Goal: Transaction & Acquisition: Download file/media

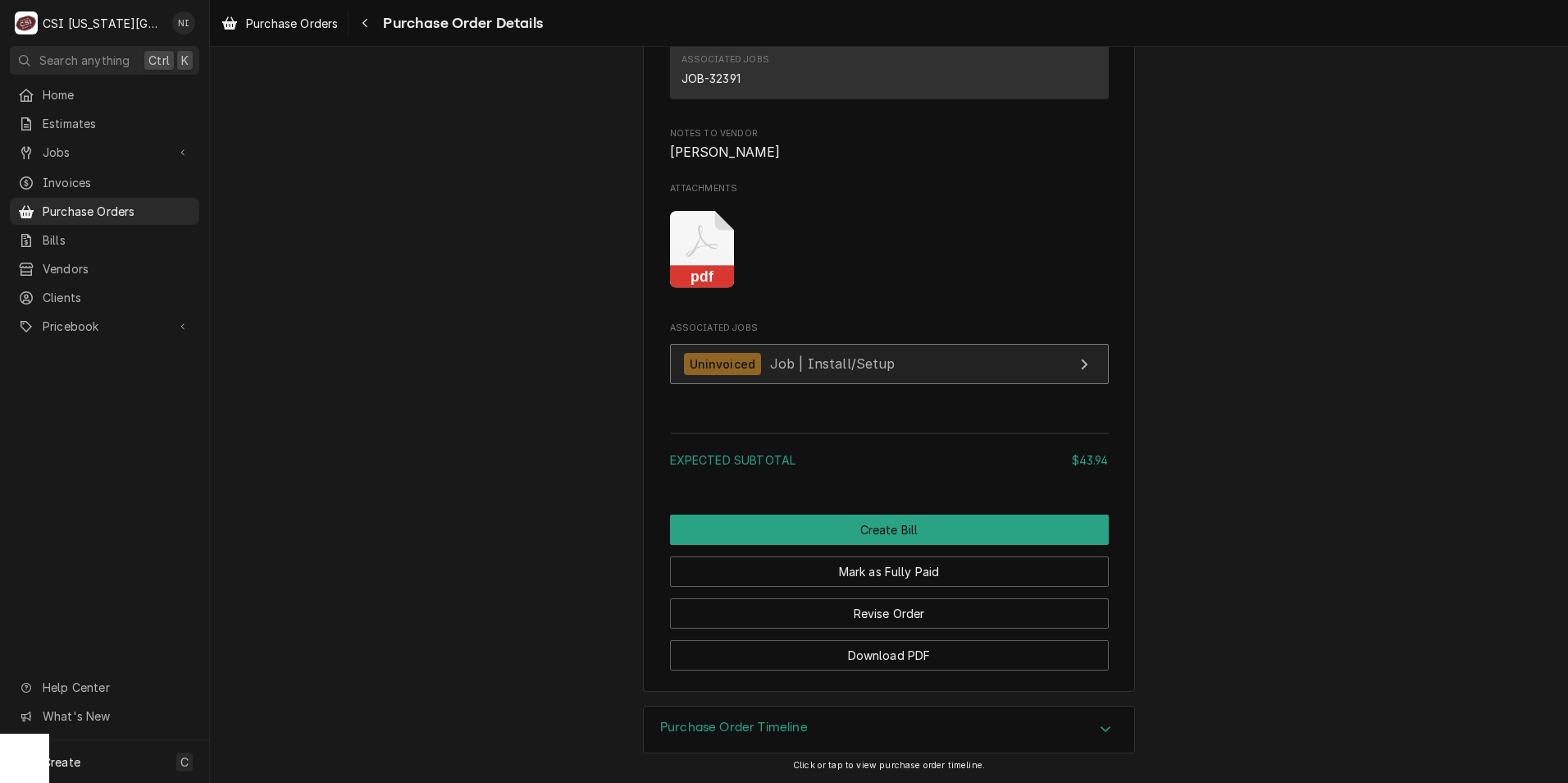
scroll to position [1453, 0]
click at [704, 266] on icon "Attachments" at bounding box center [703, 250] width 65 height 78
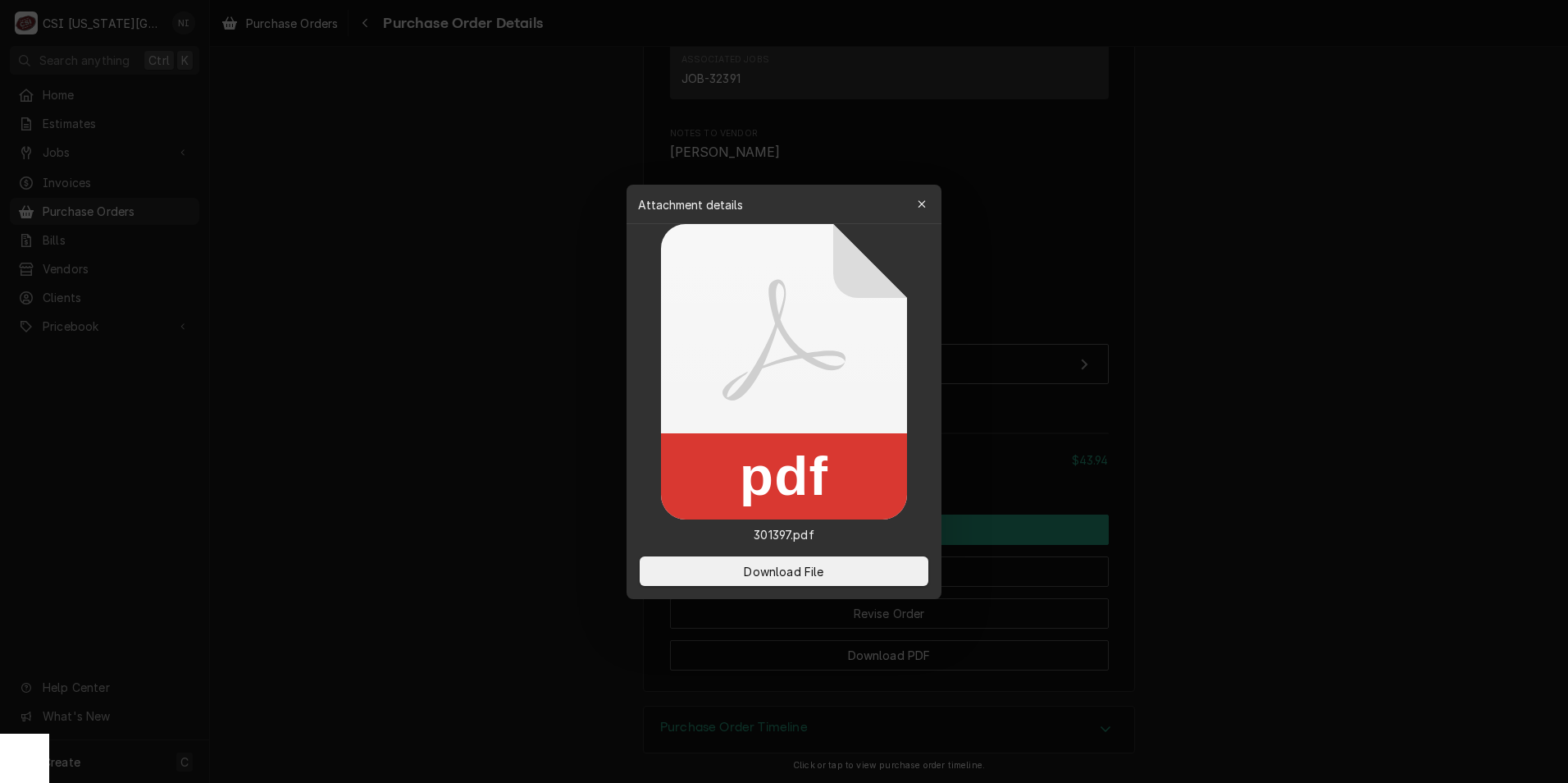
drag, startPoint x: 771, startPoint y: 570, endPoint x: 207, endPoint y: 397, distance: 589.9
click at [769, 570] on span "Download File" at bounding box center [784, 570] width 86 height 17
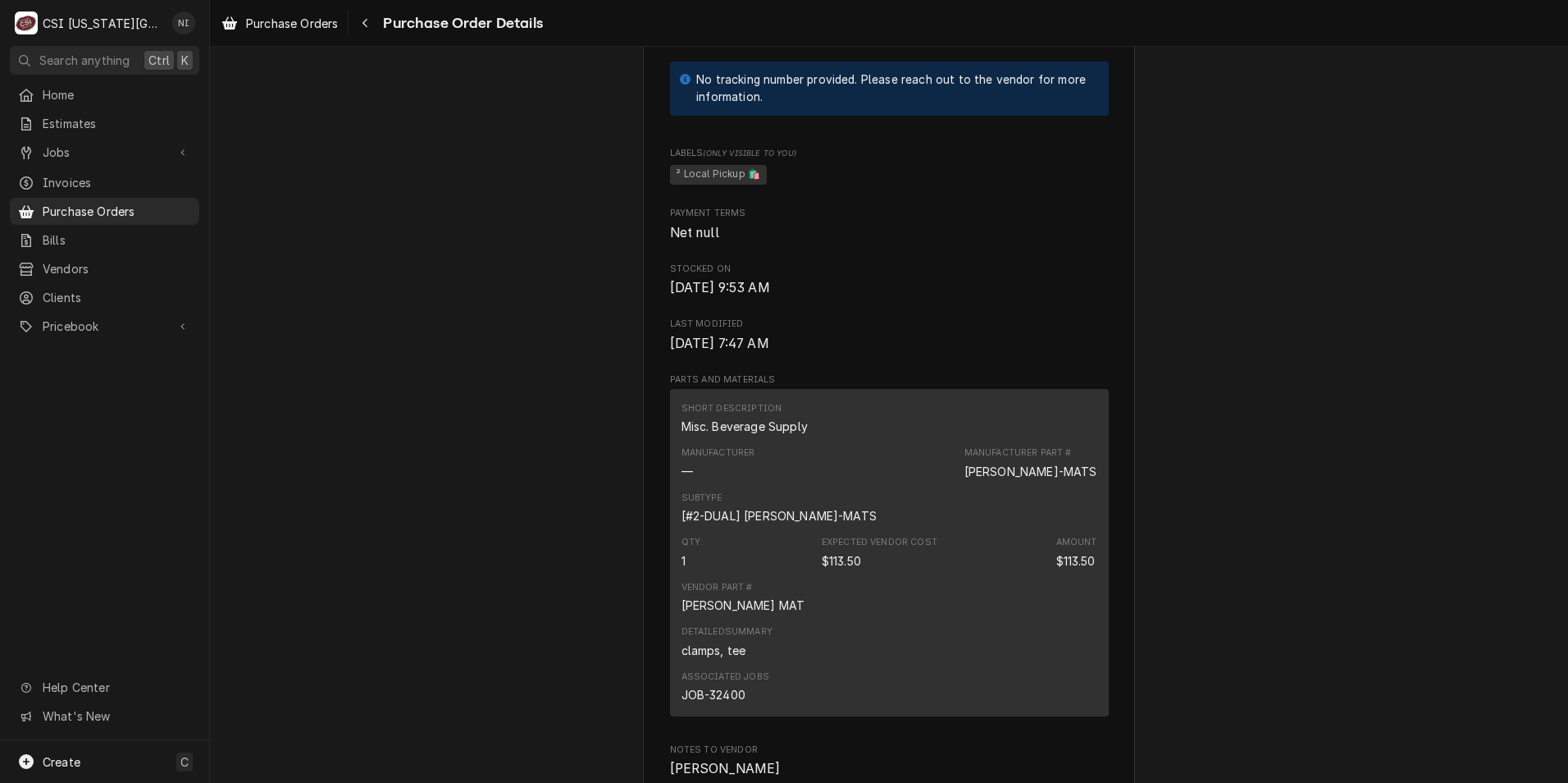
scroll to position [1149, 0]
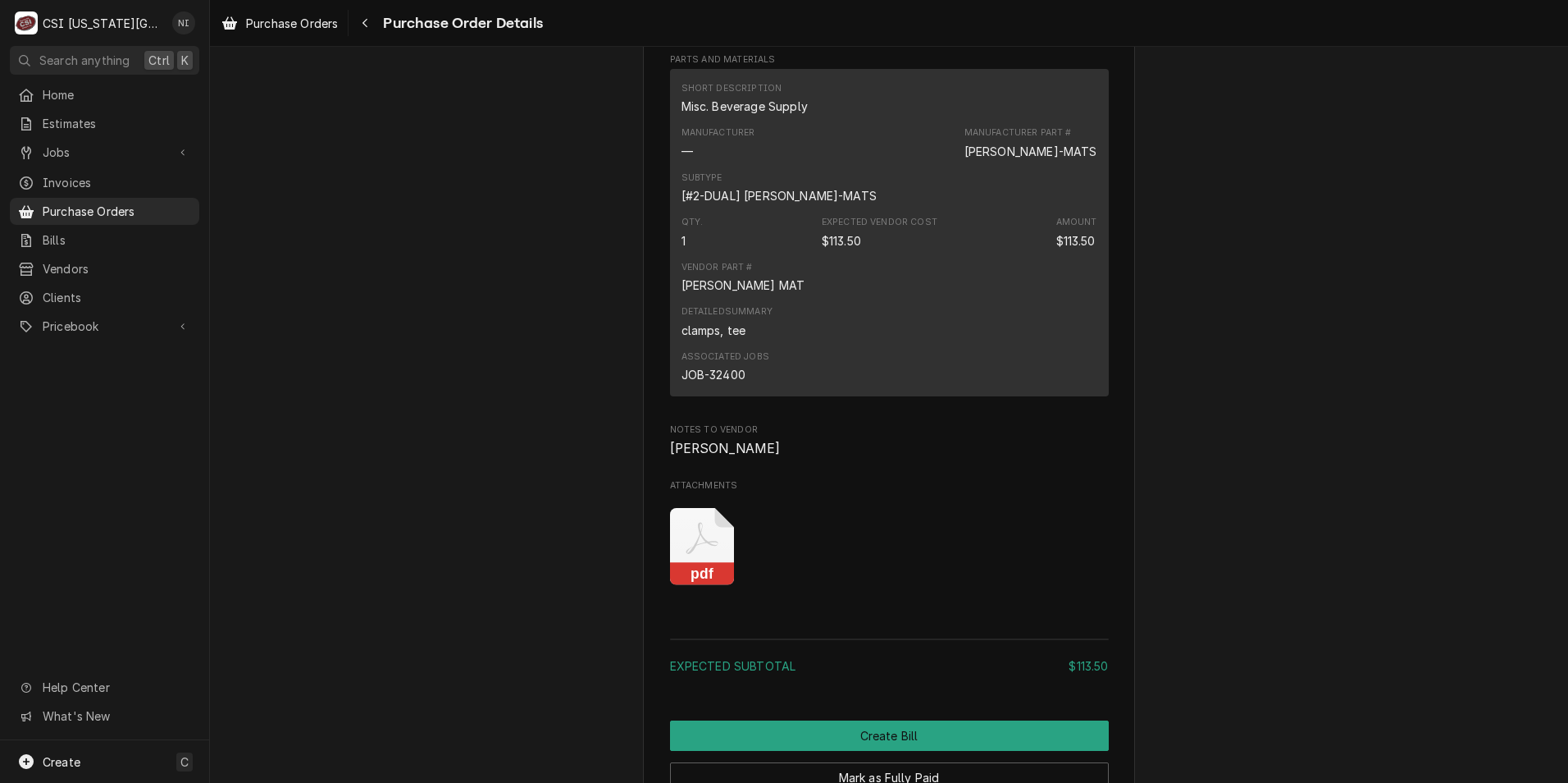
click at [708, 586] on icon "pdf" at bounding box center [703, 547] width 65 height 78
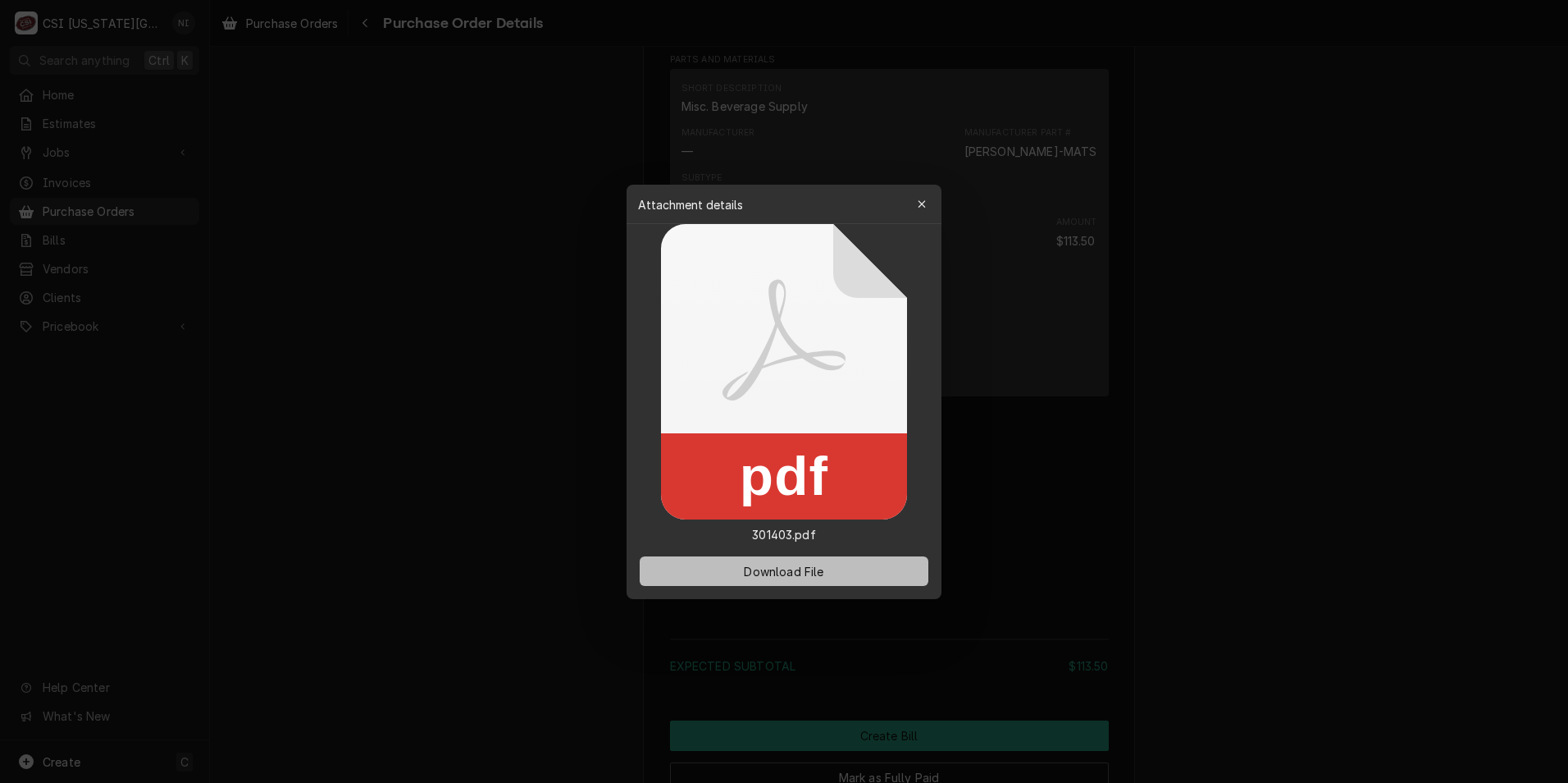
click at [683, 560] on button "Download File" at bounding box center [784, 571] width 288 height 30
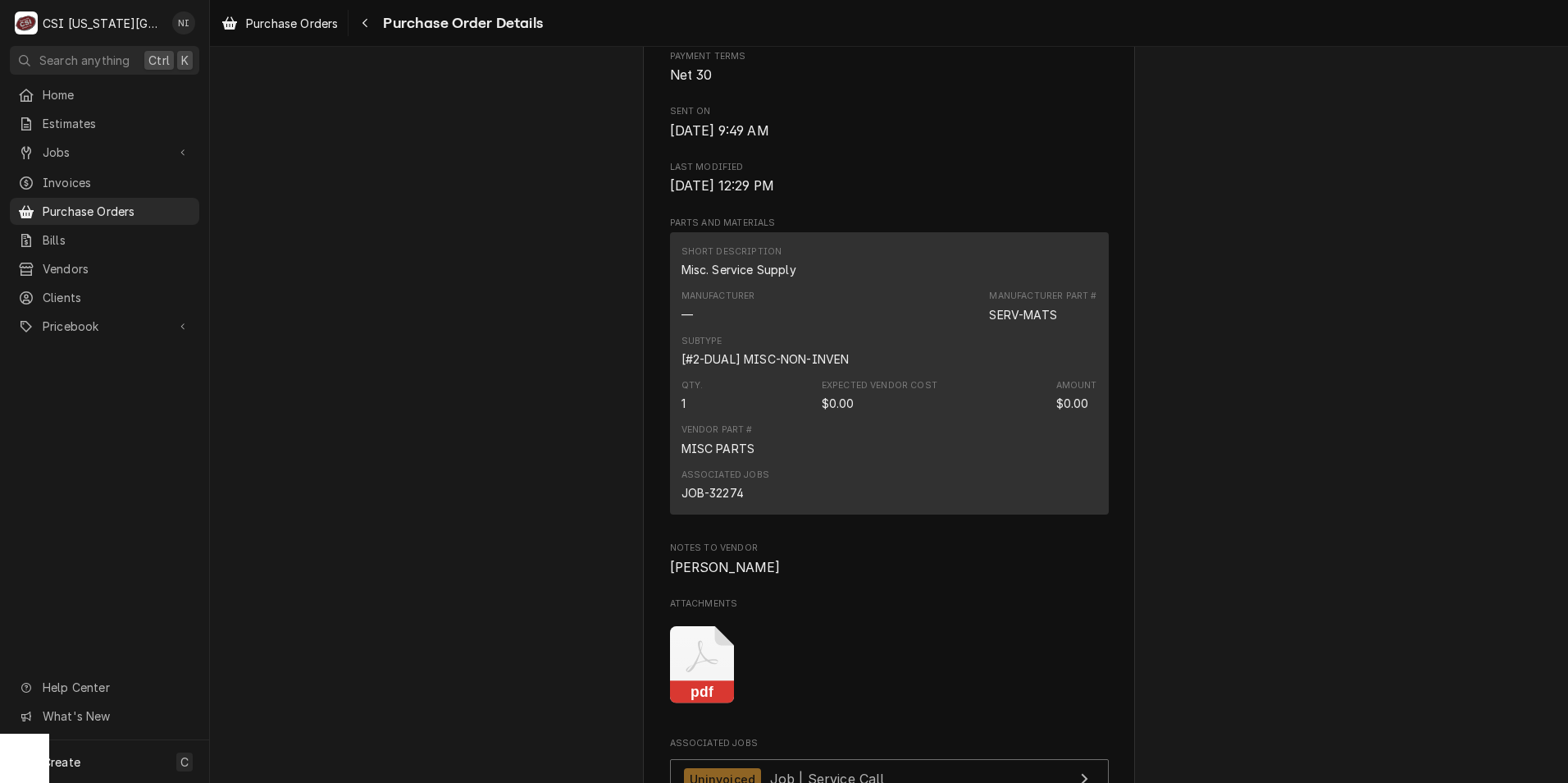
scroll to position [1149, 0]
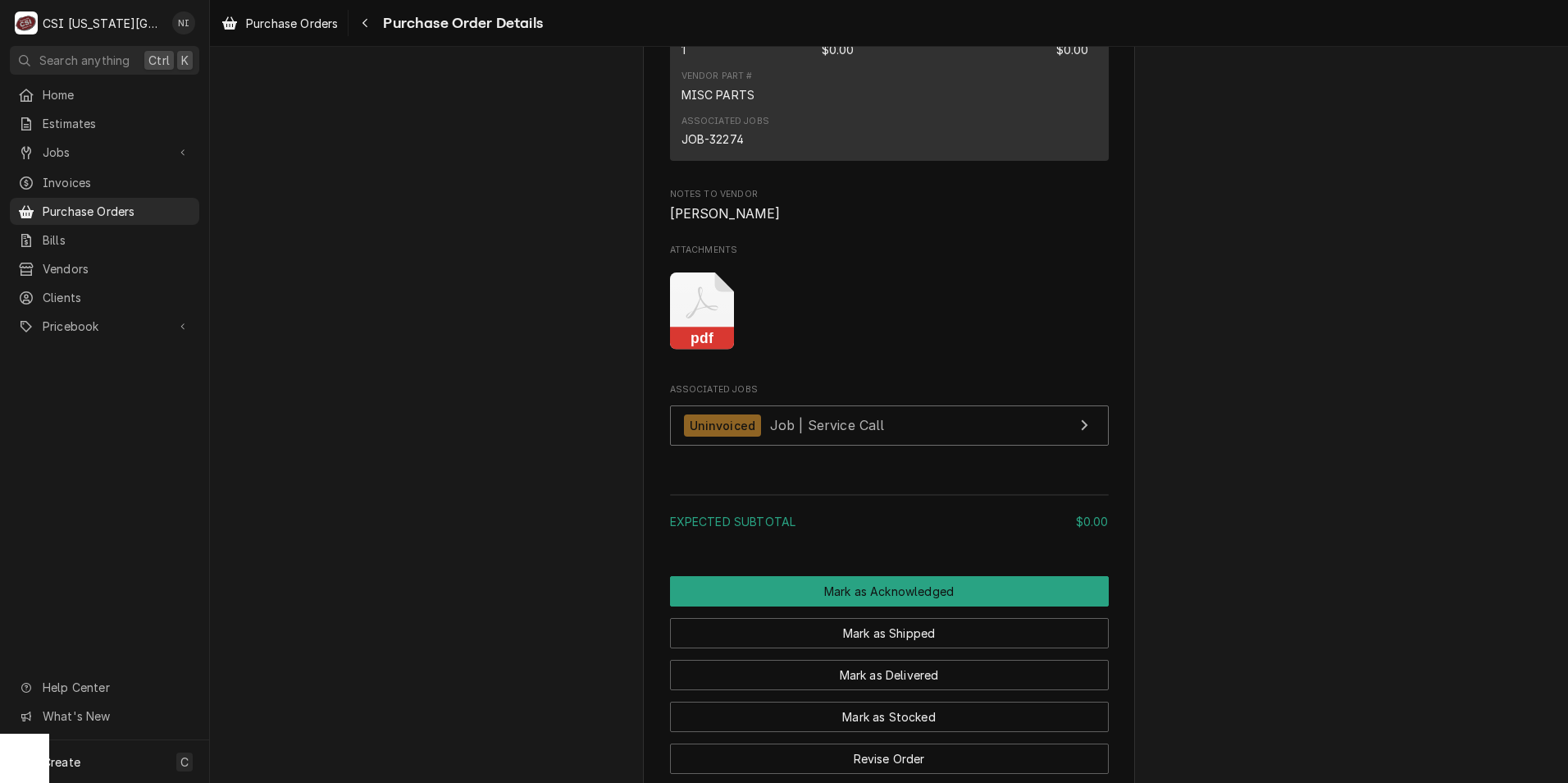
click at [699, 351] on icon "Attachments" at bounding box center [703, 311] width 65 height 78
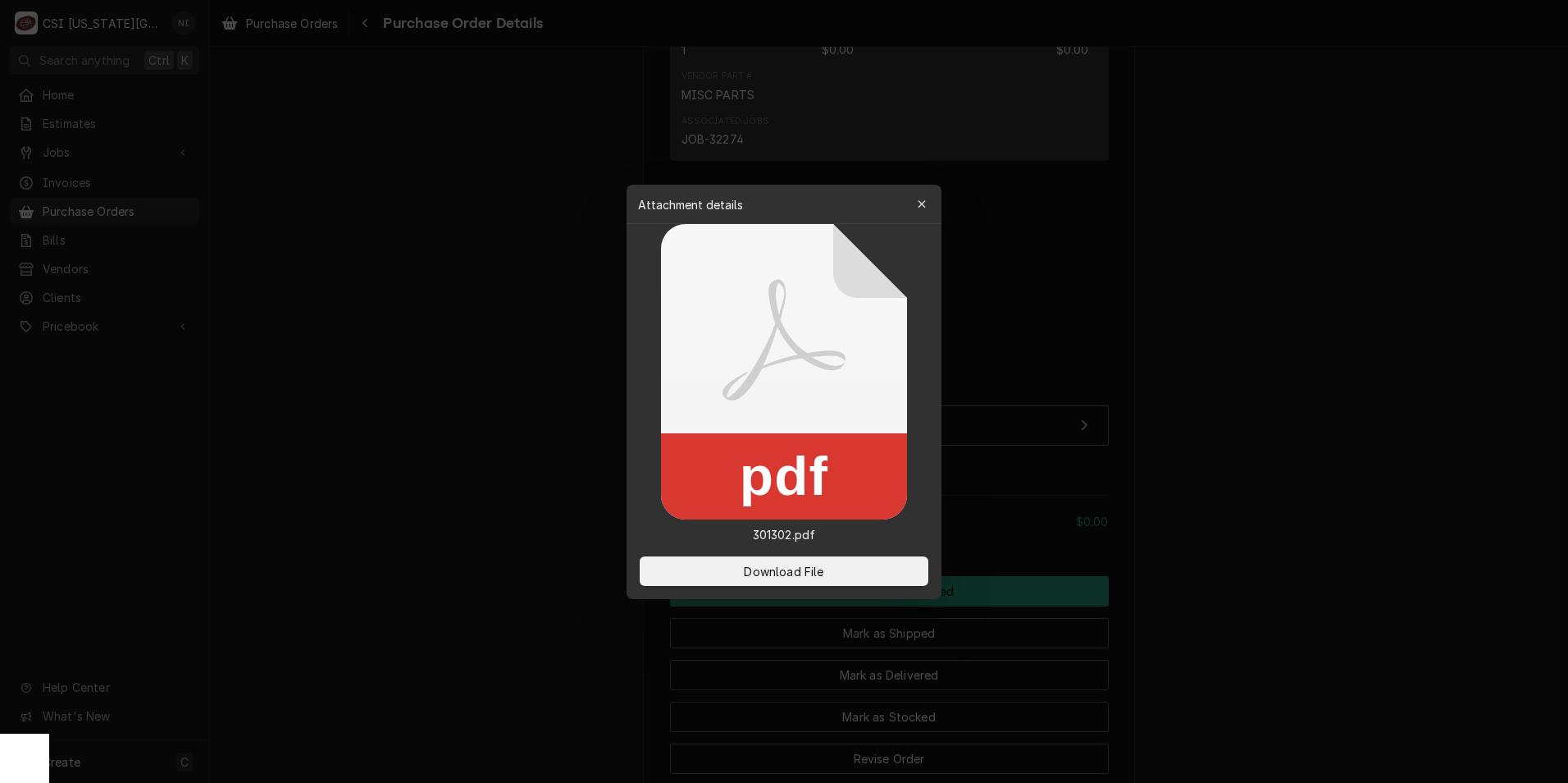
click at [828, 574] on button "Download File" at bounding box center [784, 571] width 288 height 30
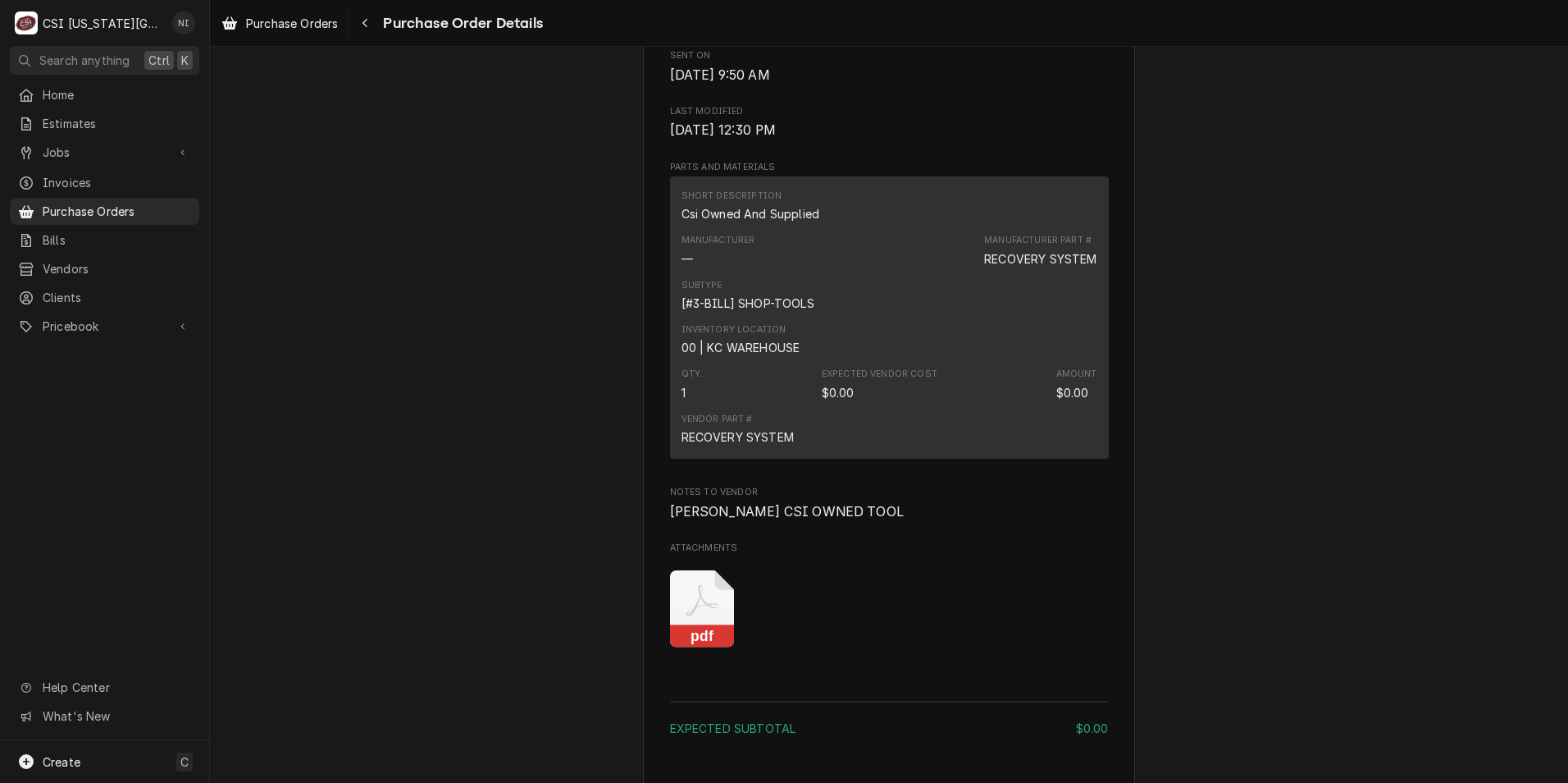
scroll to position [1067, 0]
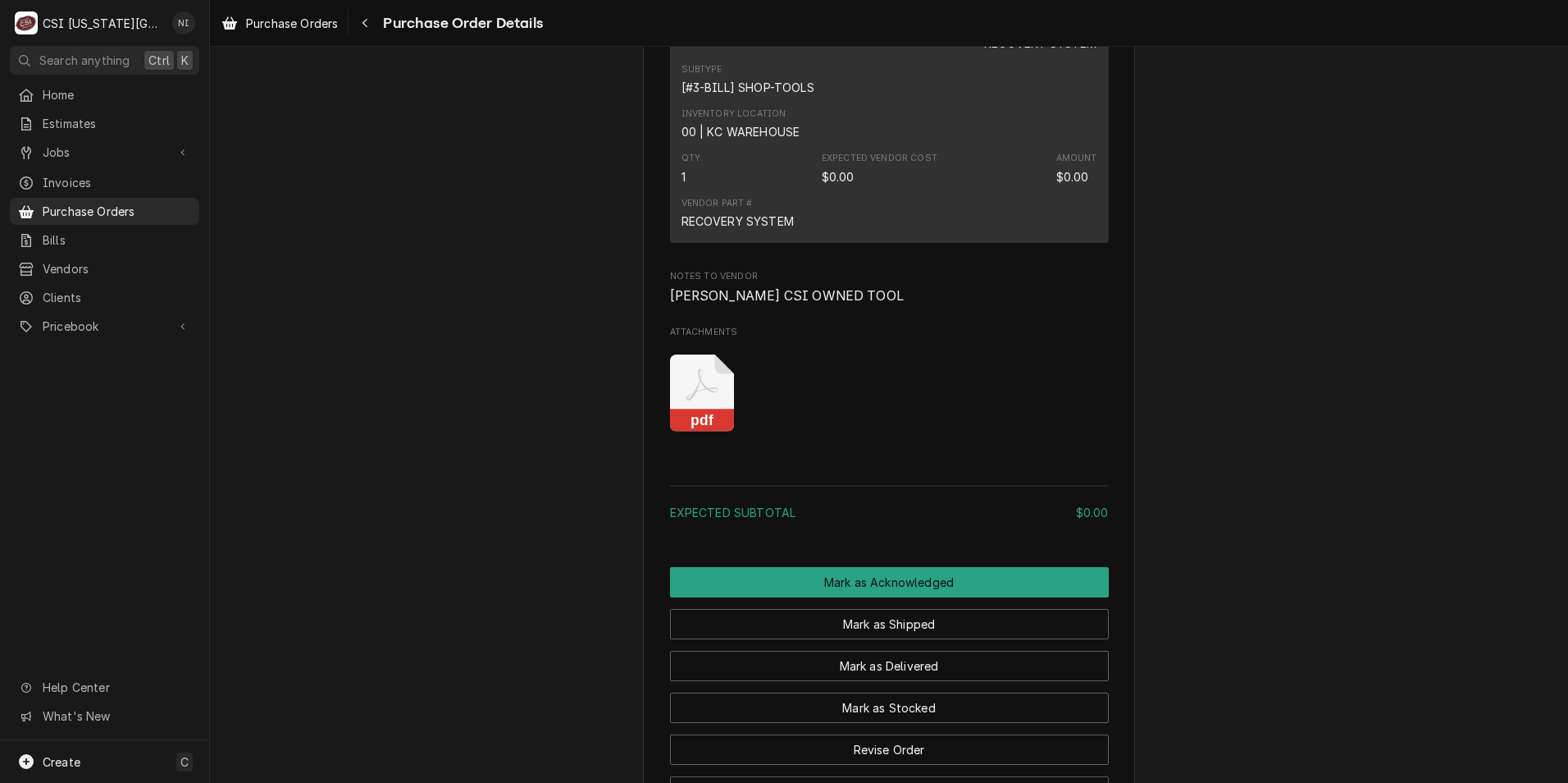
click at [713, 432] on icon "Attachments" at bounding box center [703, 393] width 65 height 78
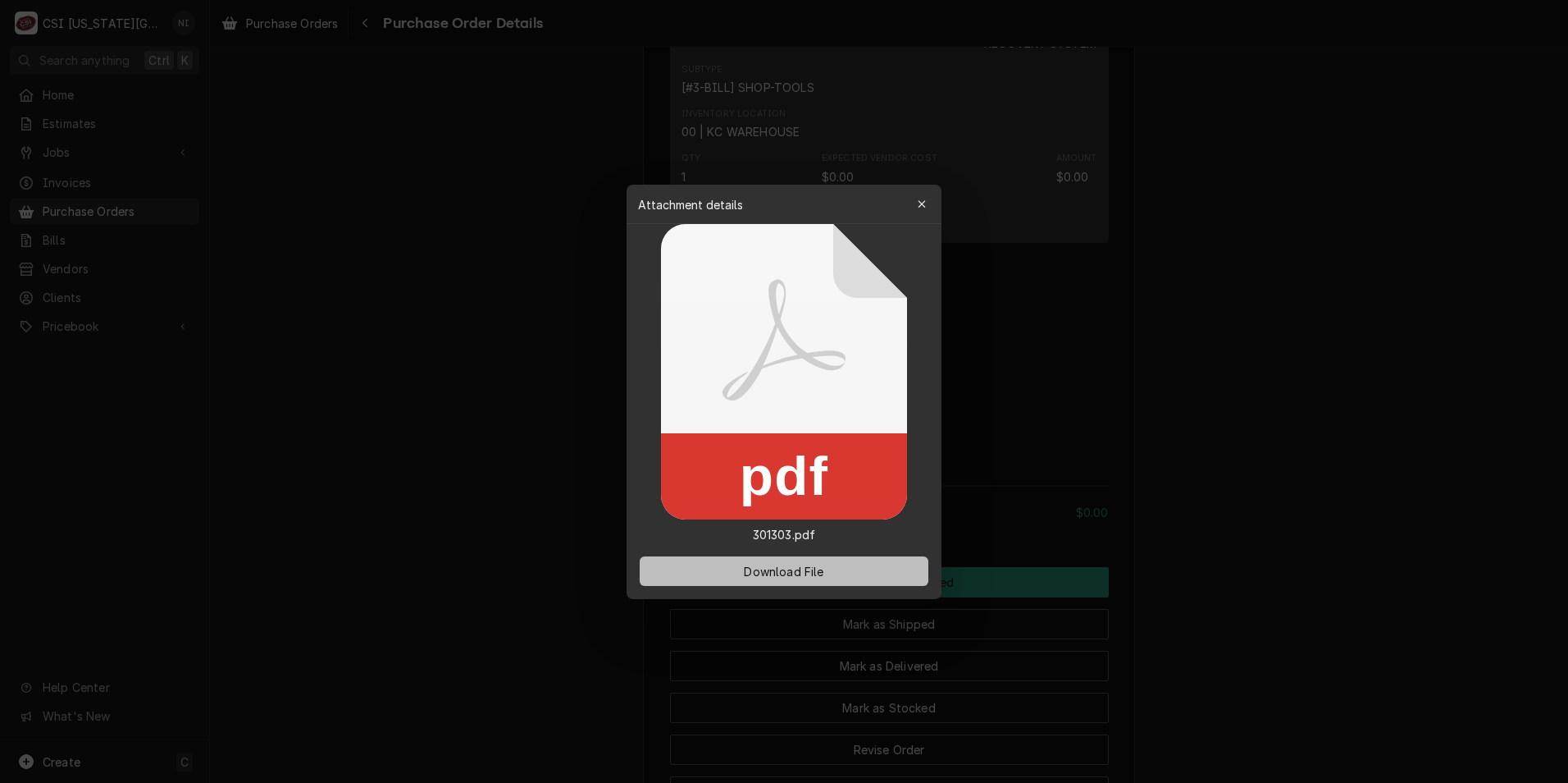
click at [714, 576] on span "Download File" at bounding box center [784, 570] width 86 height 17
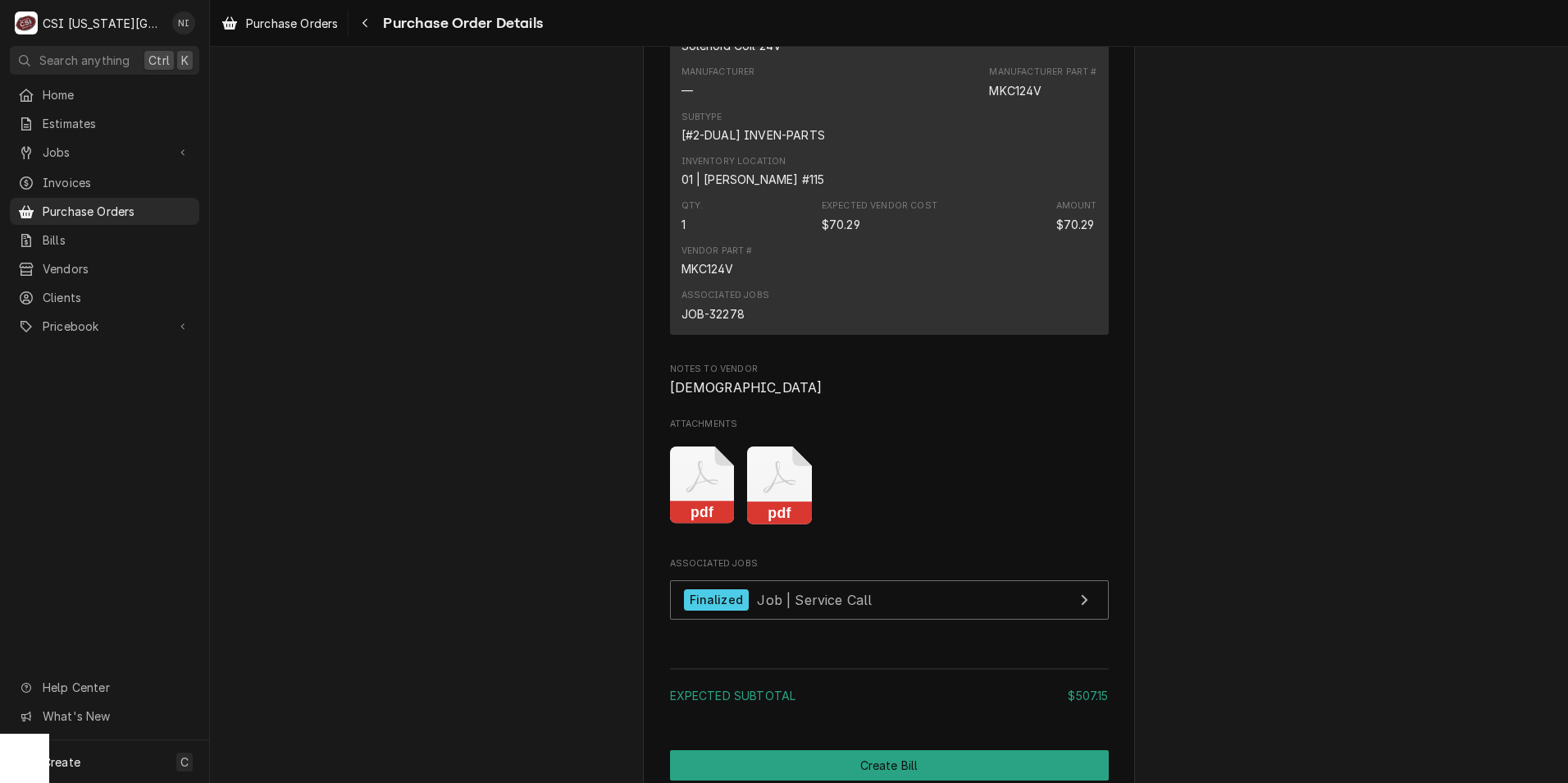
scroll to position [2517, 0]
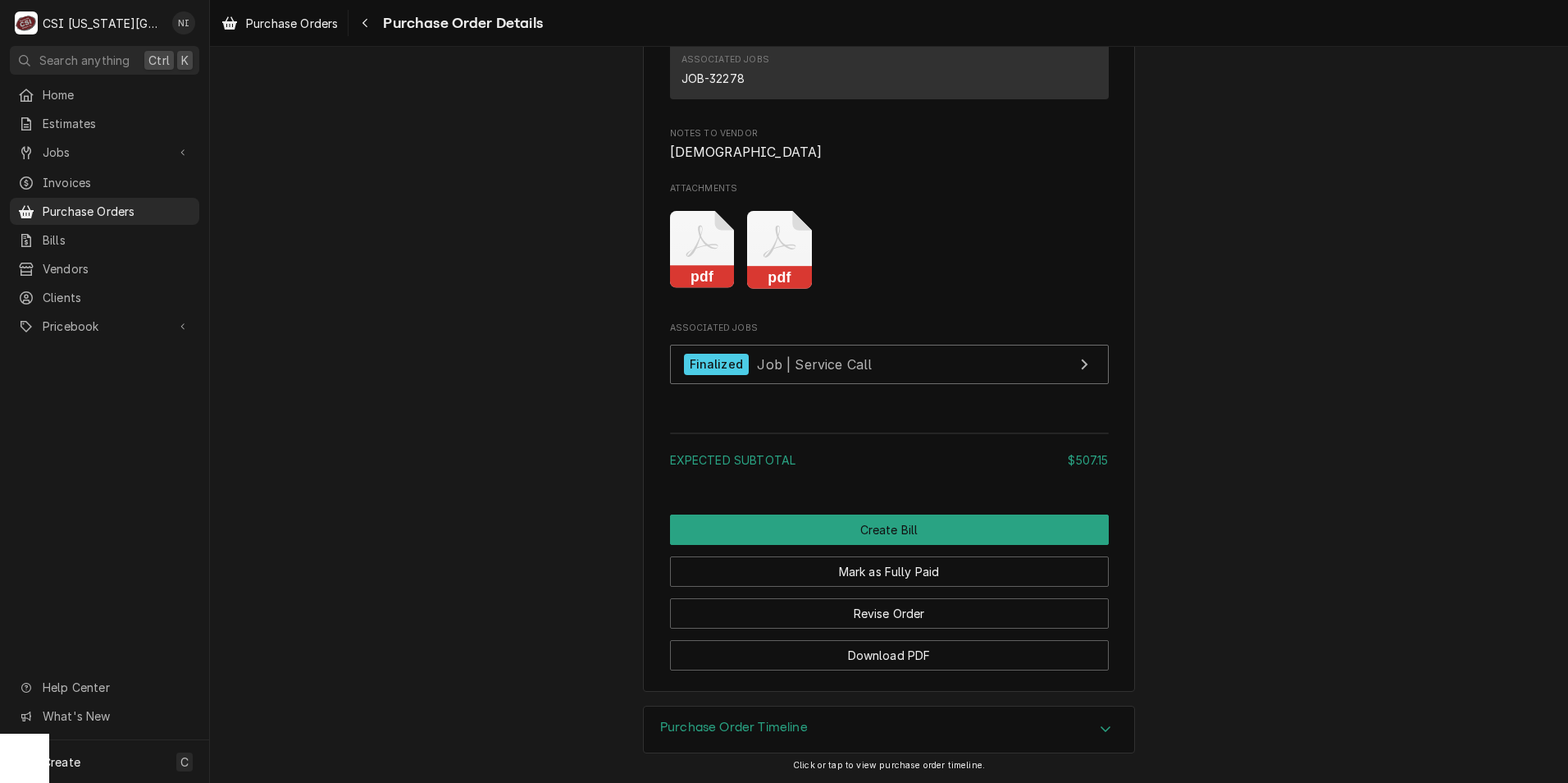
click at [778, 250] on icon "Attachments" at bounding box center [780, 250] width 65 height 78
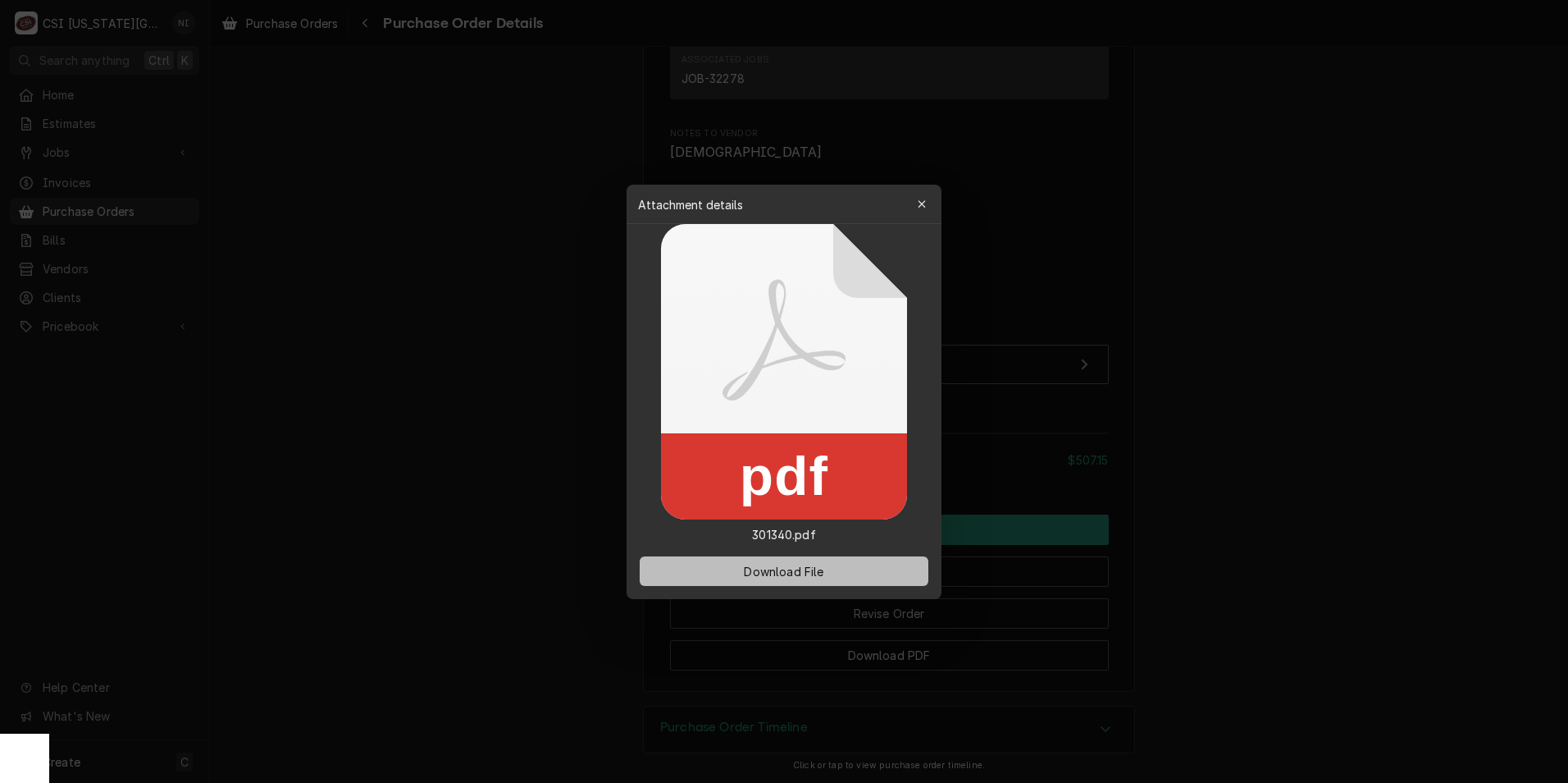
click at [804, 563] on span "Download File" at bounding box center [784, 570] width 86 height 17
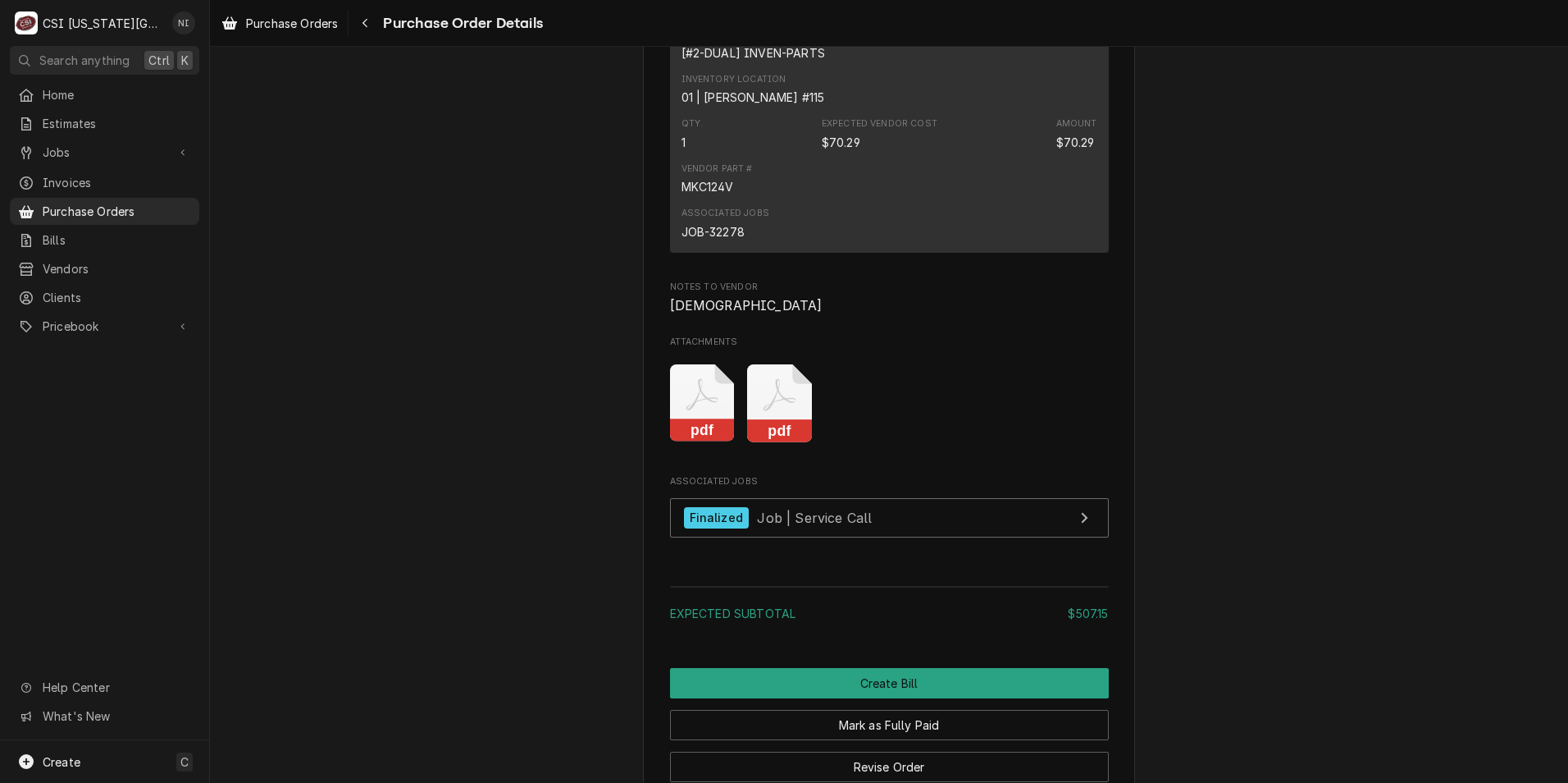
scroll to position [2462, 0]
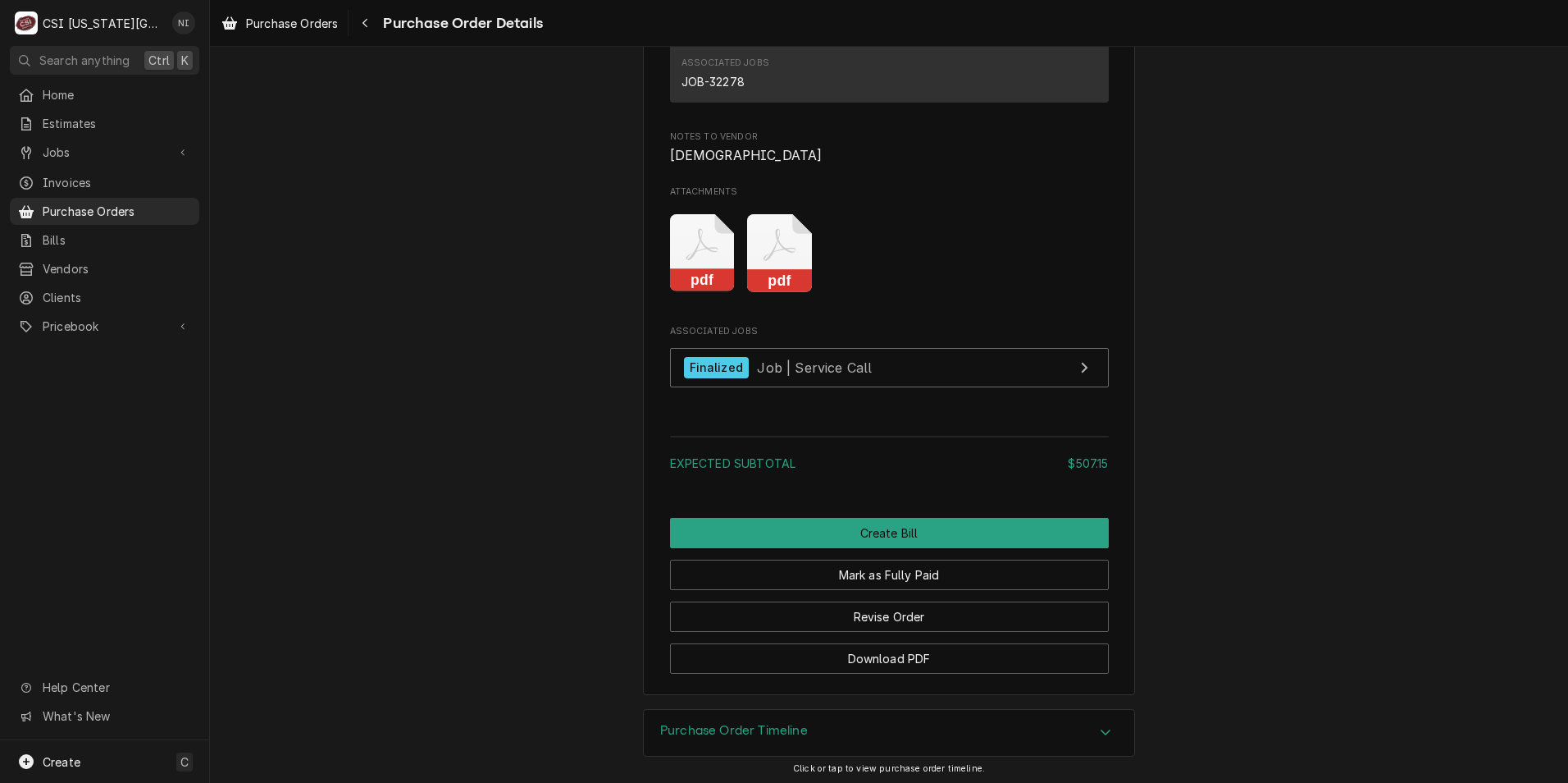
click at [700, 292] on icon "Attachments" at bounding box center [703, 253] width 65 height 78
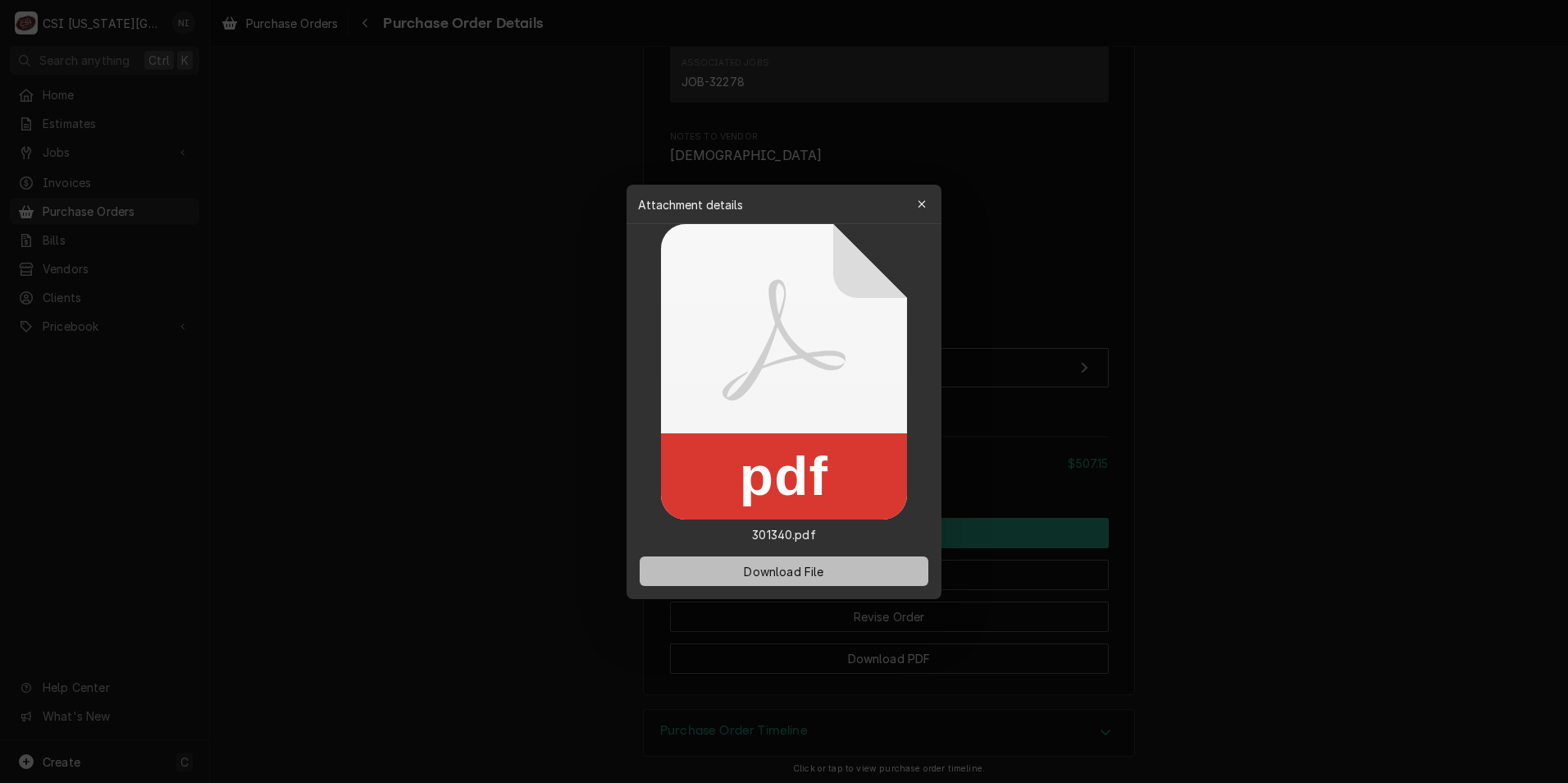
click at [768, 569] on span "Download File" at bounding box center [784, 570] width 86 height 17
